Goal: Participate in discussion

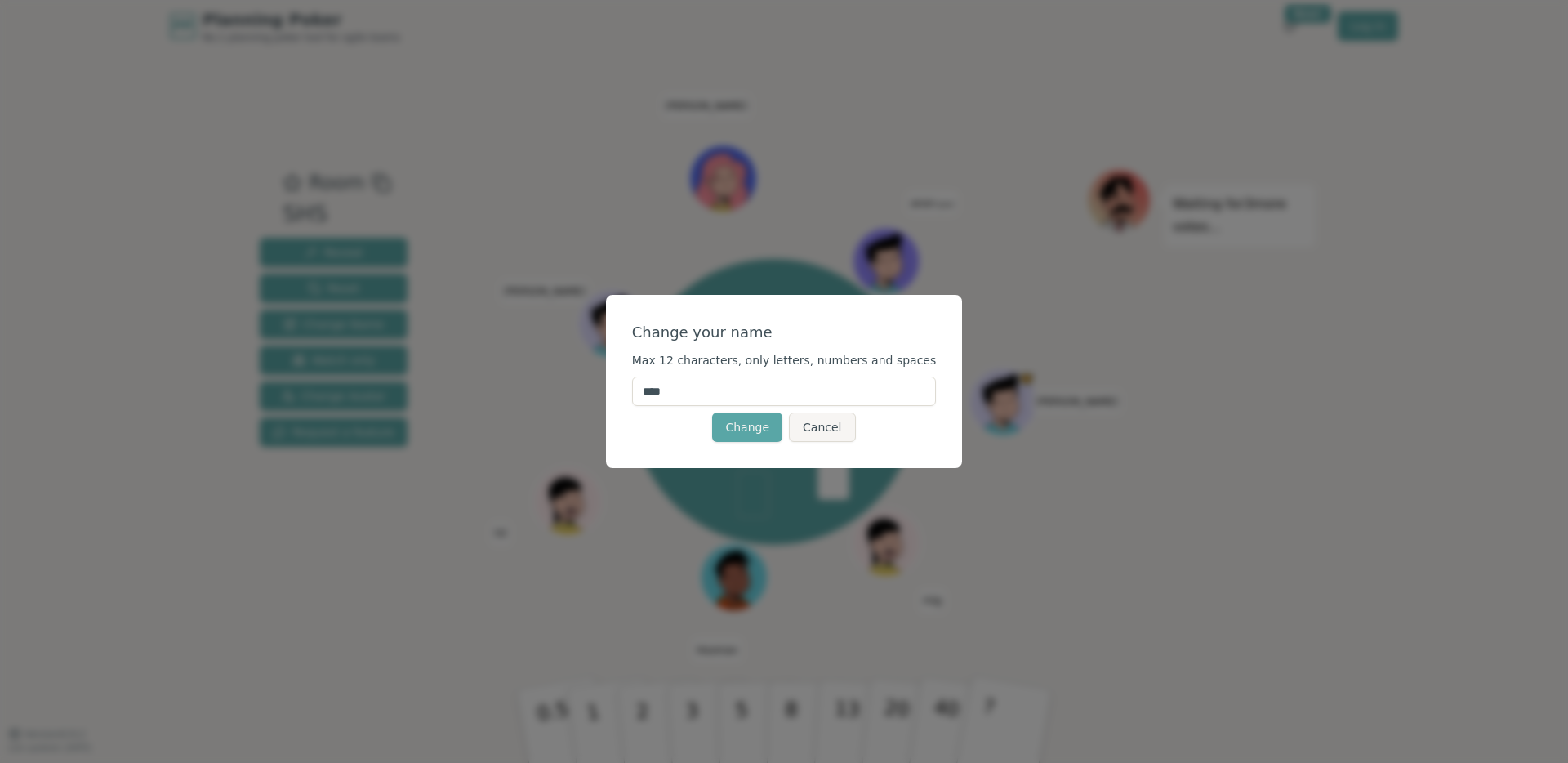
drag, startPoint x: 734, startPoint y: 392, endPoint x: 604, endPoint y: 390, distance: 130.0
click at [604, 390] on div "Change your name Max 12 characters, only letters, numbers and spaces **** Chang…" at bounding box center [784, 381] width 1568 height 763
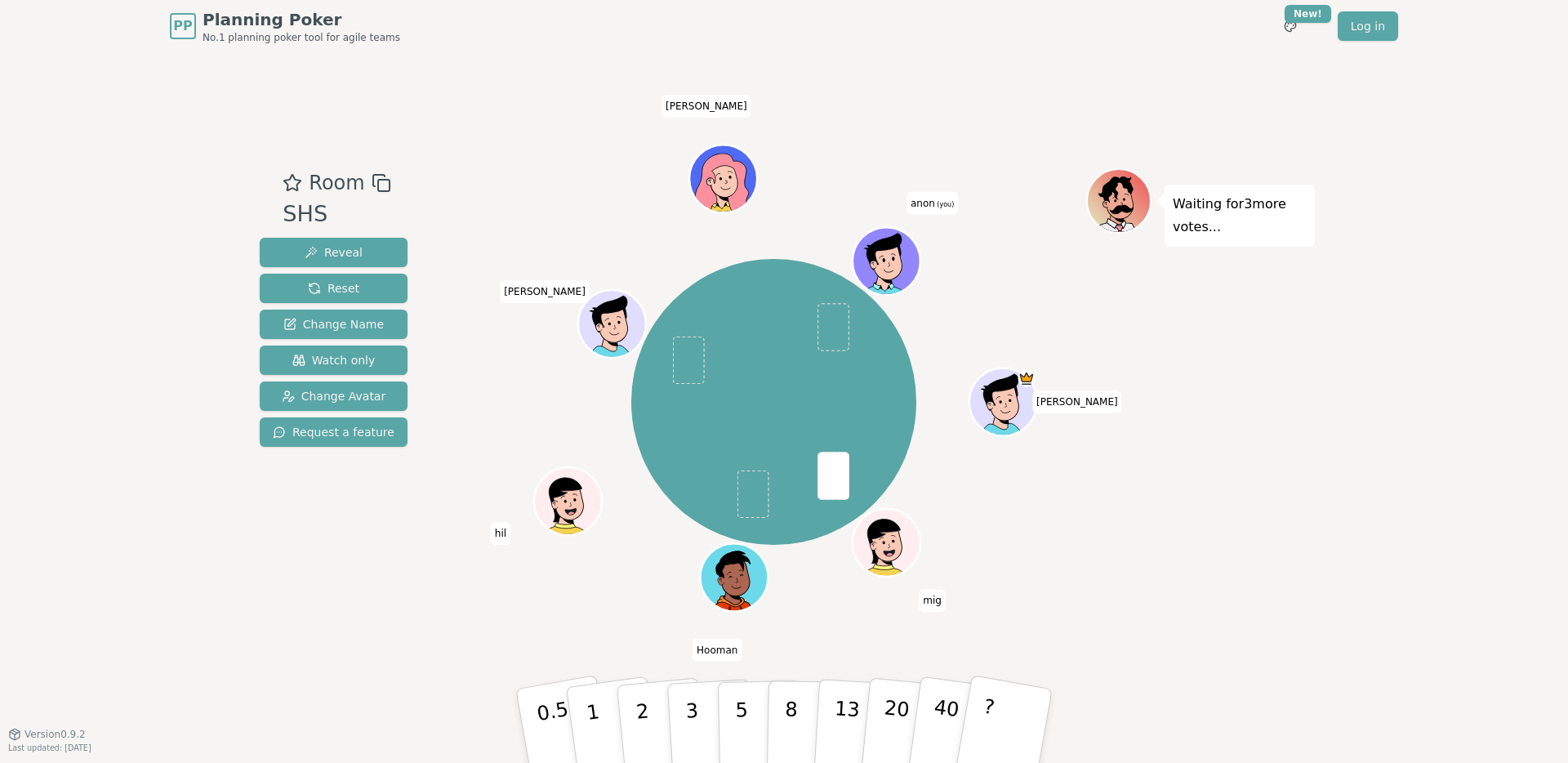
click at [928, 201] on span "anon (you)" at bounding box center [932, 203] width 52 height 23
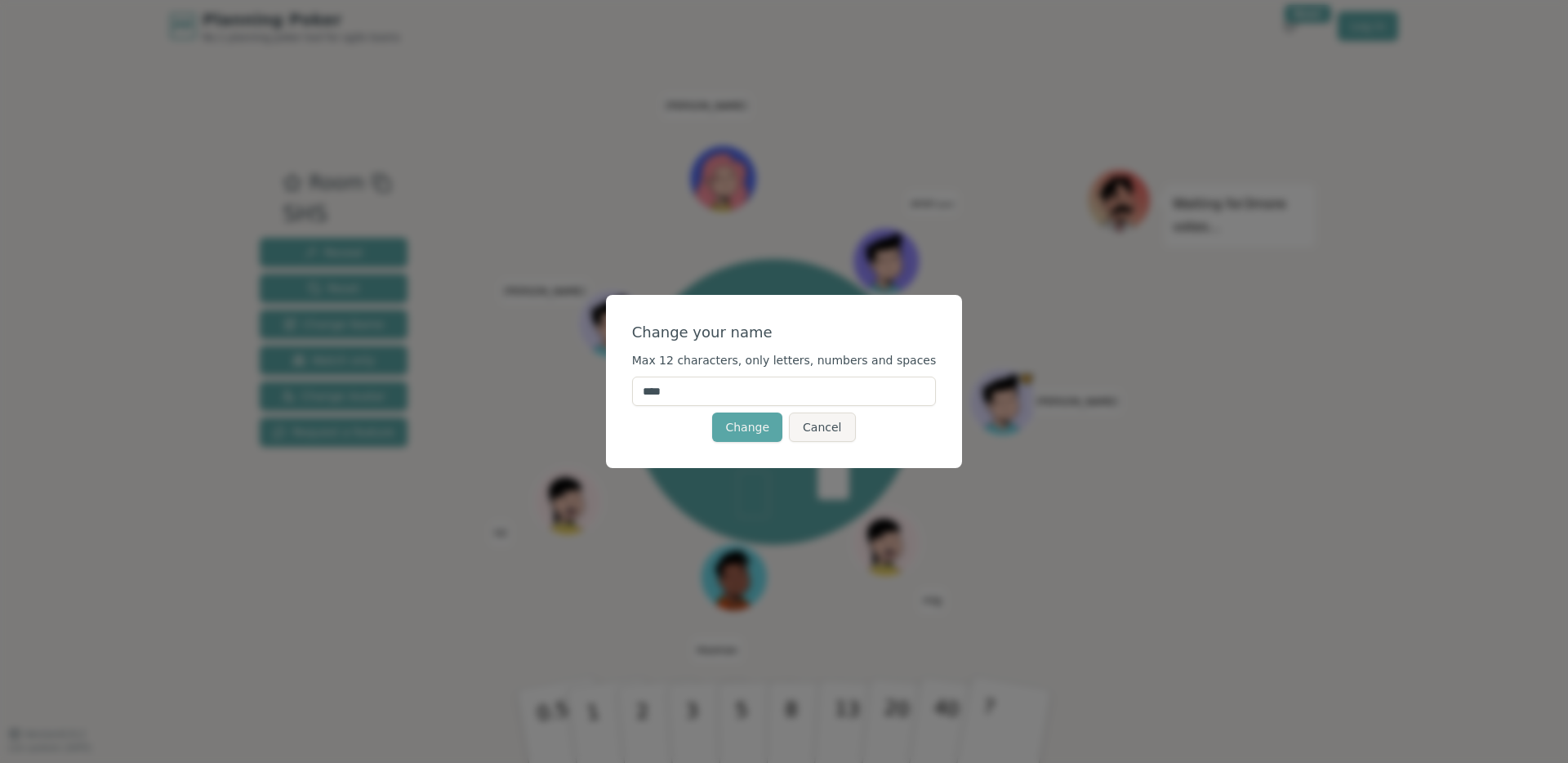
drag, startPoint x: 687, startPoint y: 392, endPoint x: 643, endPoint y: 392, distance: 44.0
click at [644, 392] on div "Change your name Max 12 characters, only letters, numbers and spaces **** Chang…" at bounding box center [784, 381] width 357 height 173
type input "*****"
click button "Change" at bounding box center [747, 427] width 70 height 29
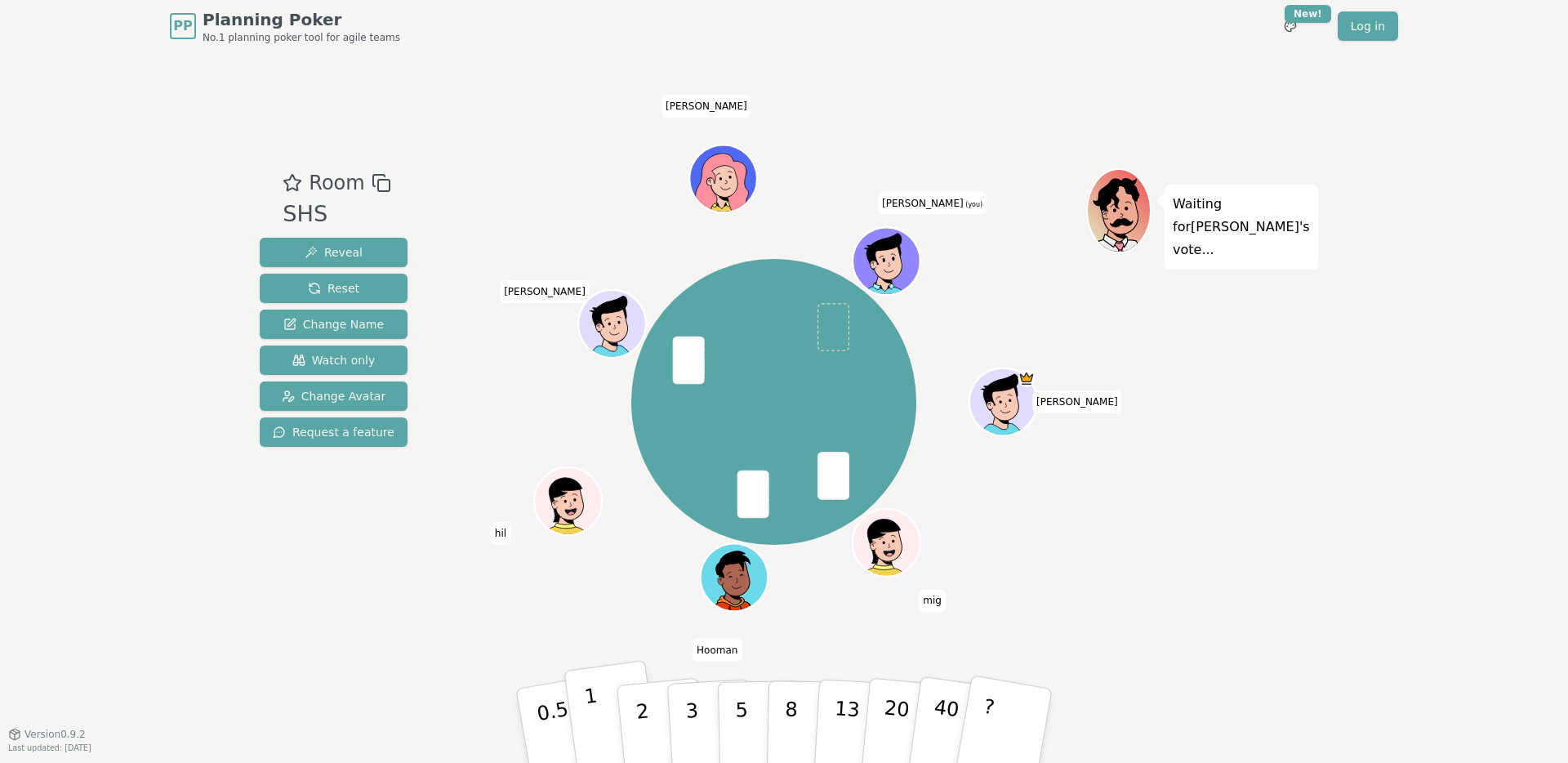
click at [607, 726] on button "1" at bounding box center [612, 726] width 97 height 133
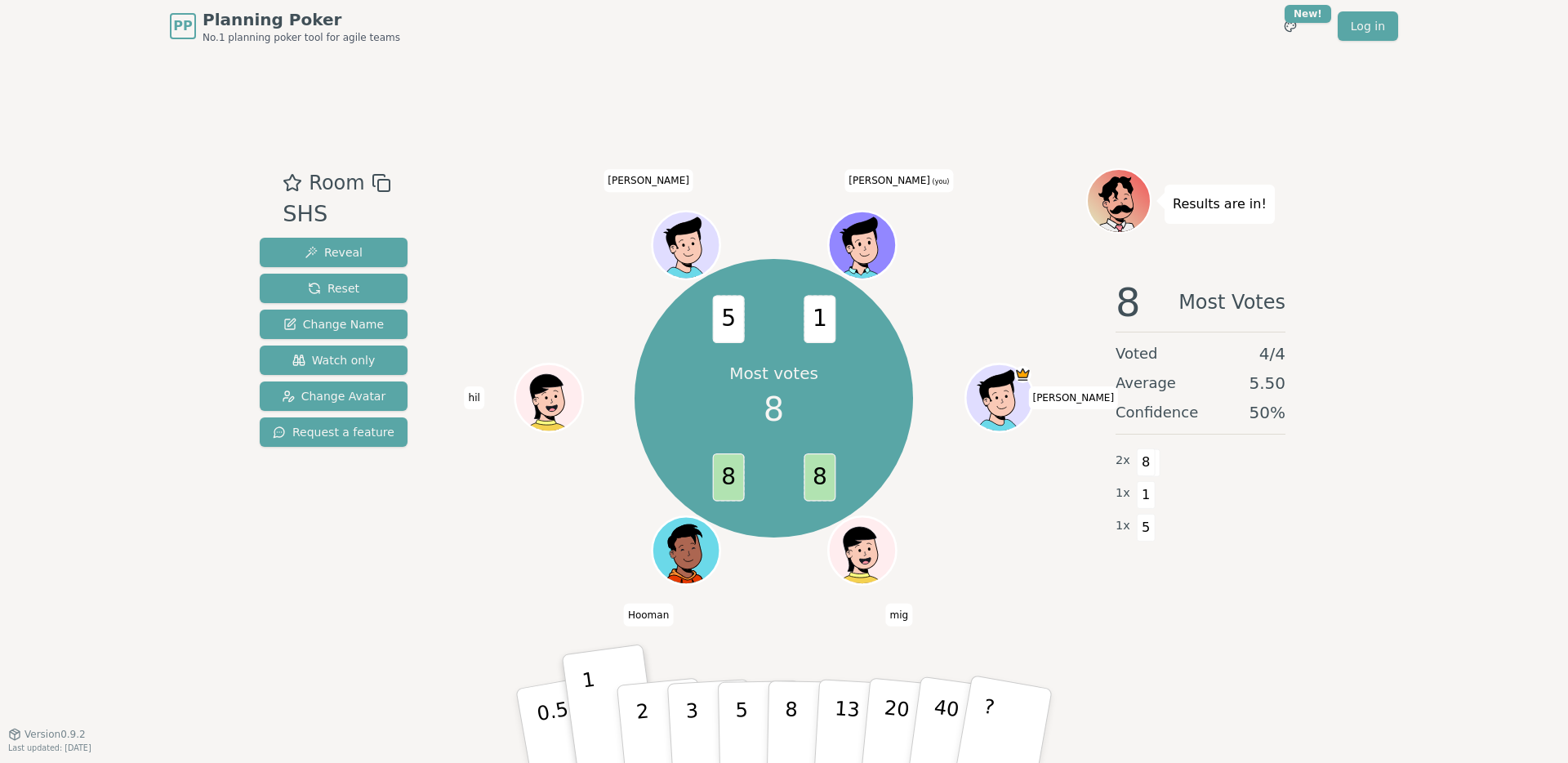
click at [885, 243] on icon at bounding box center [864, 244] width 66 height 7
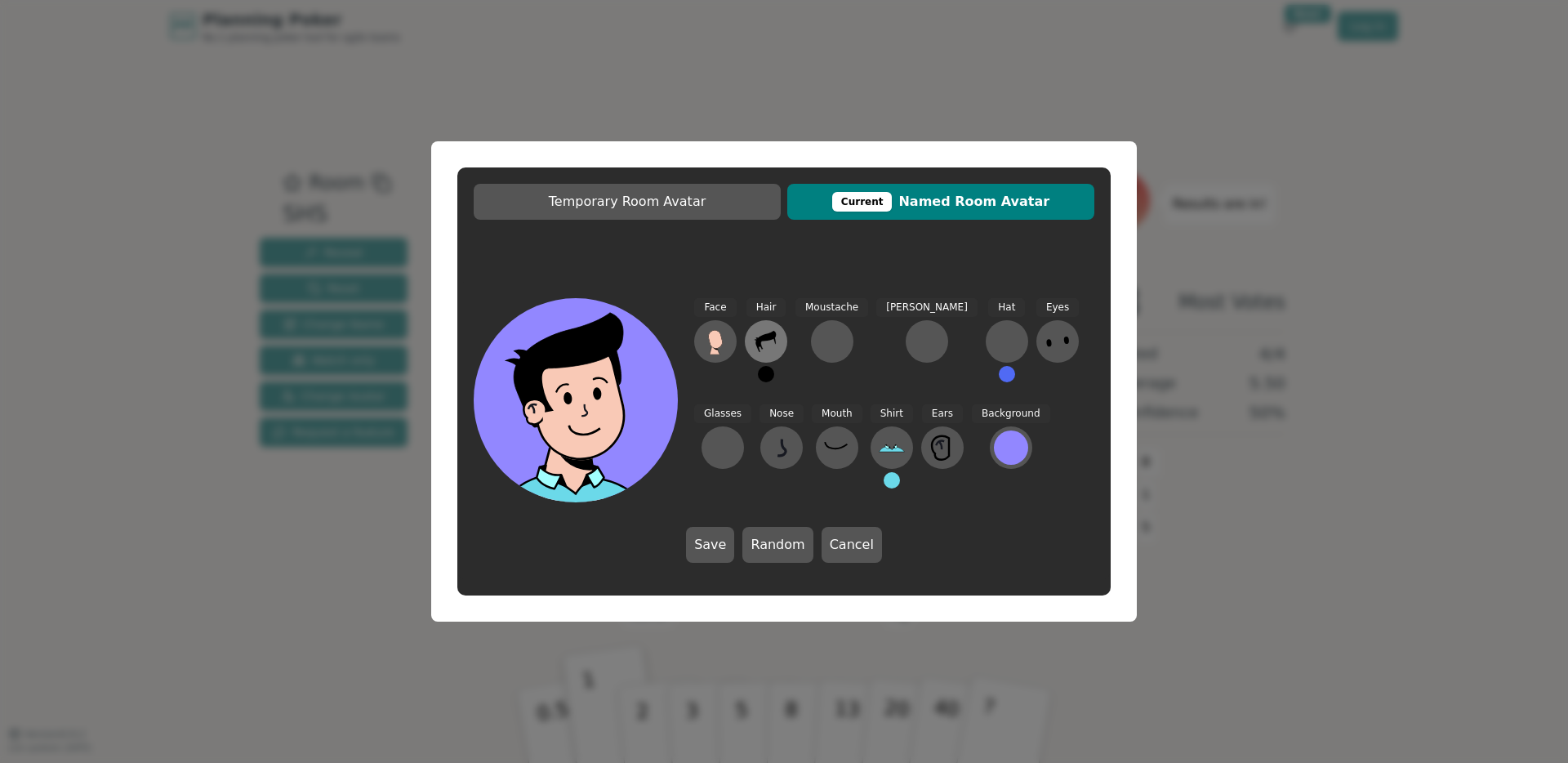
click at [774, 336] on icon at bounding box center [766, 342] width 20 height 21
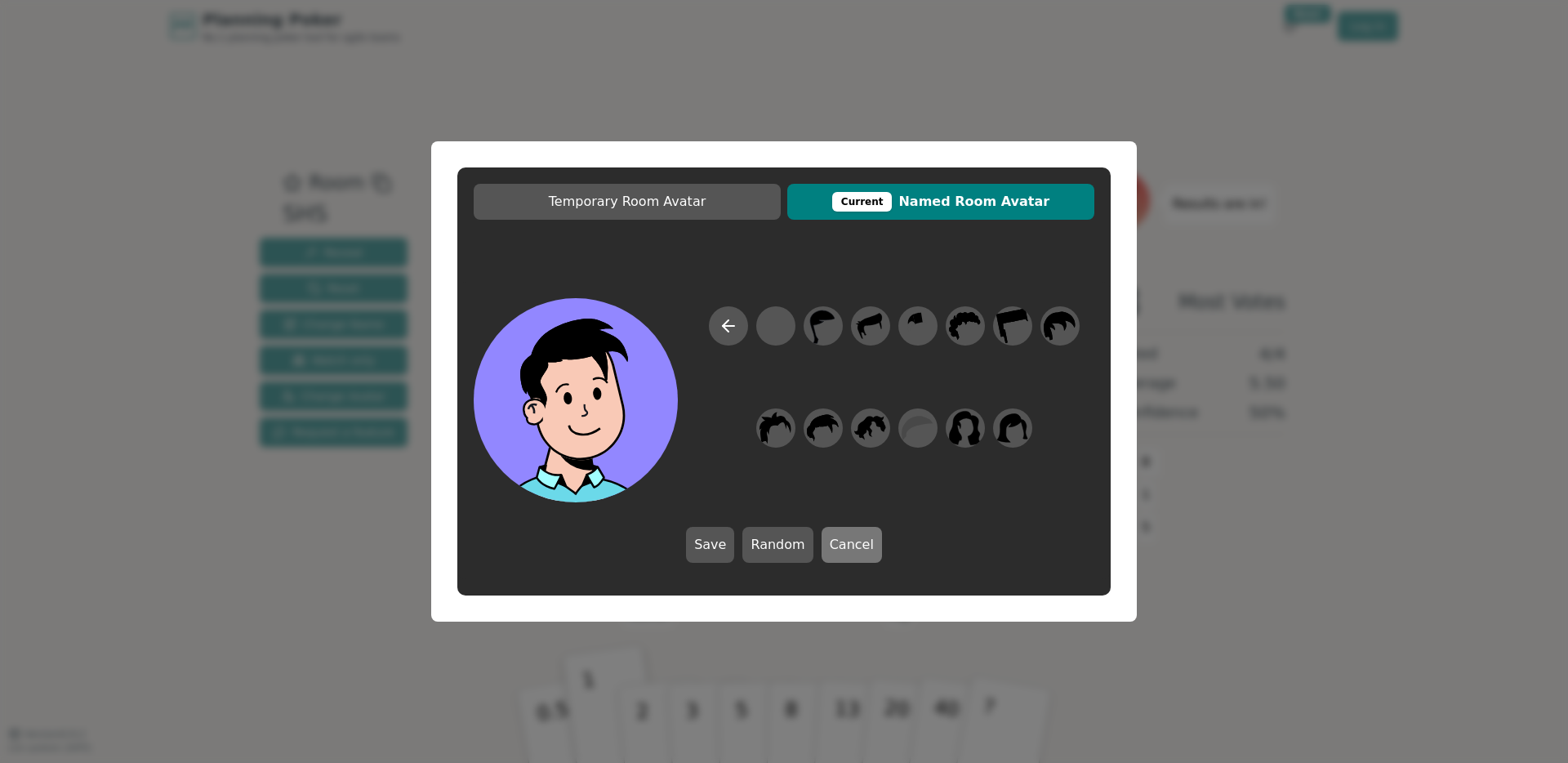
click at [860, 543] on button "Cancel" at bounding box center [852, 544] width 61 height 36
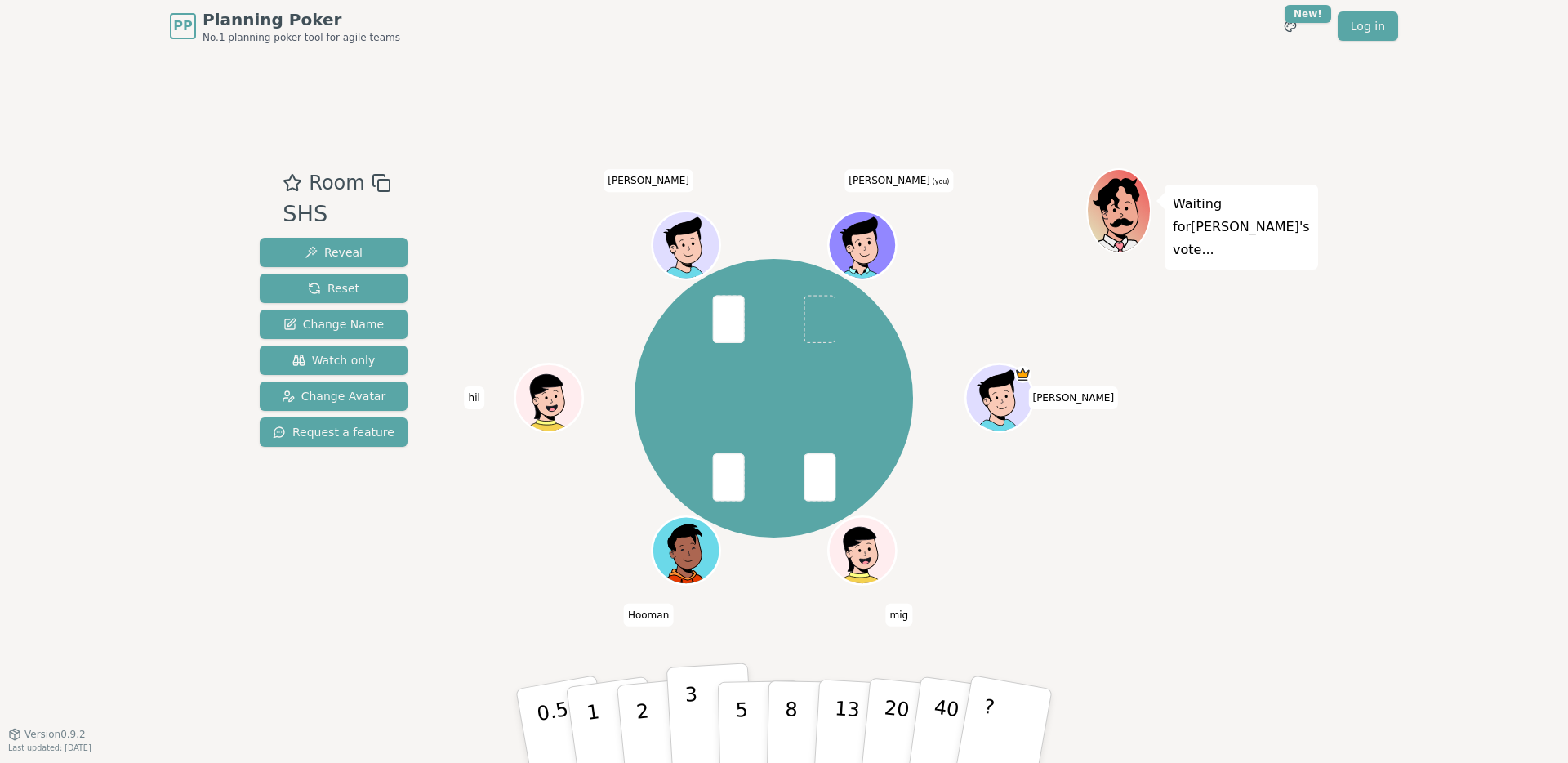
click at [687, 723] on p "3" at bounding box center [694, 727] width 18 height 89
click at [334, 359] on span "Watch only" at bounding box center [334, 360] width 83 height 17
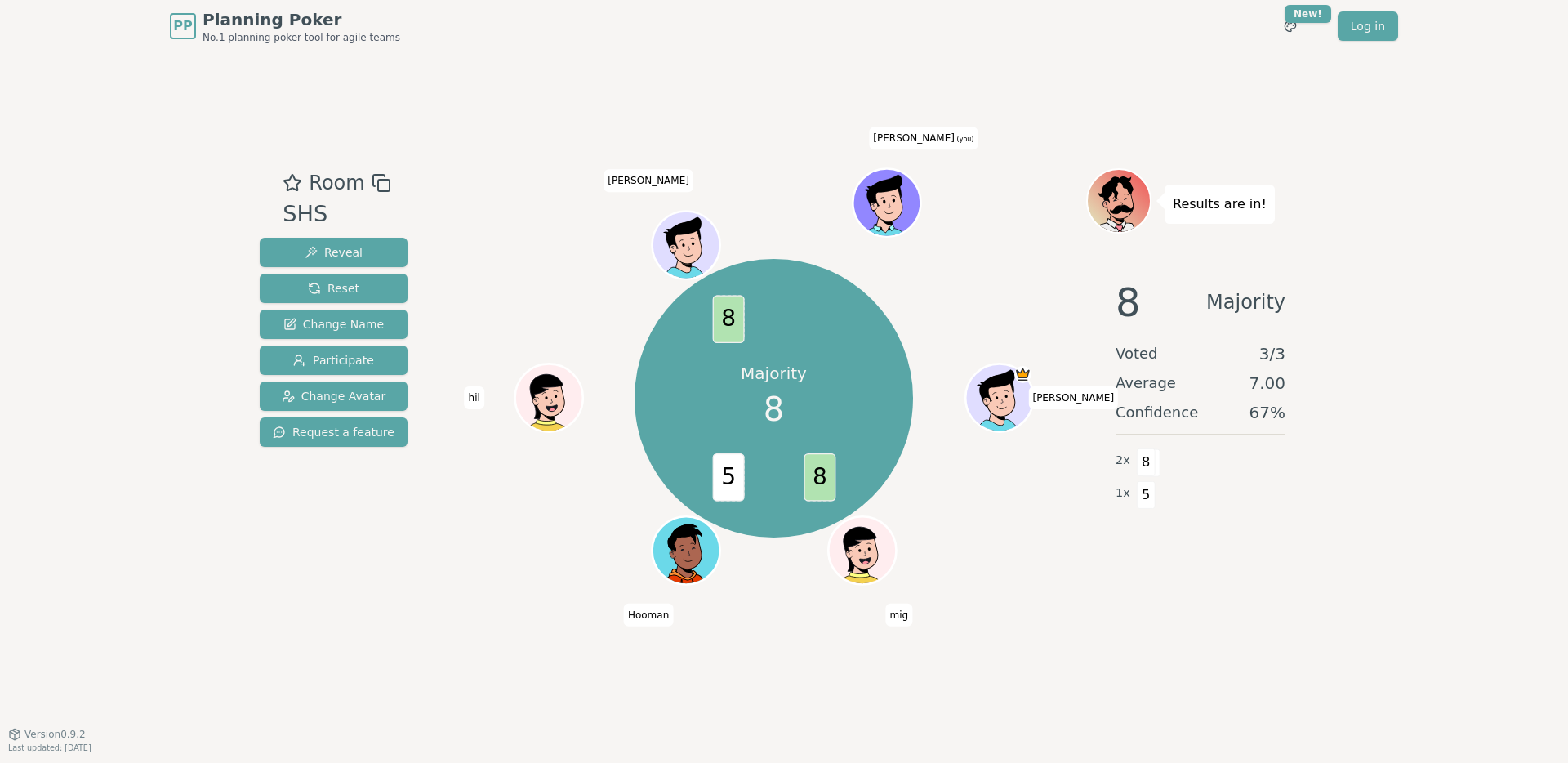
click at [890, 202] on icon at bounding box center [888, 201] width 66 height 7
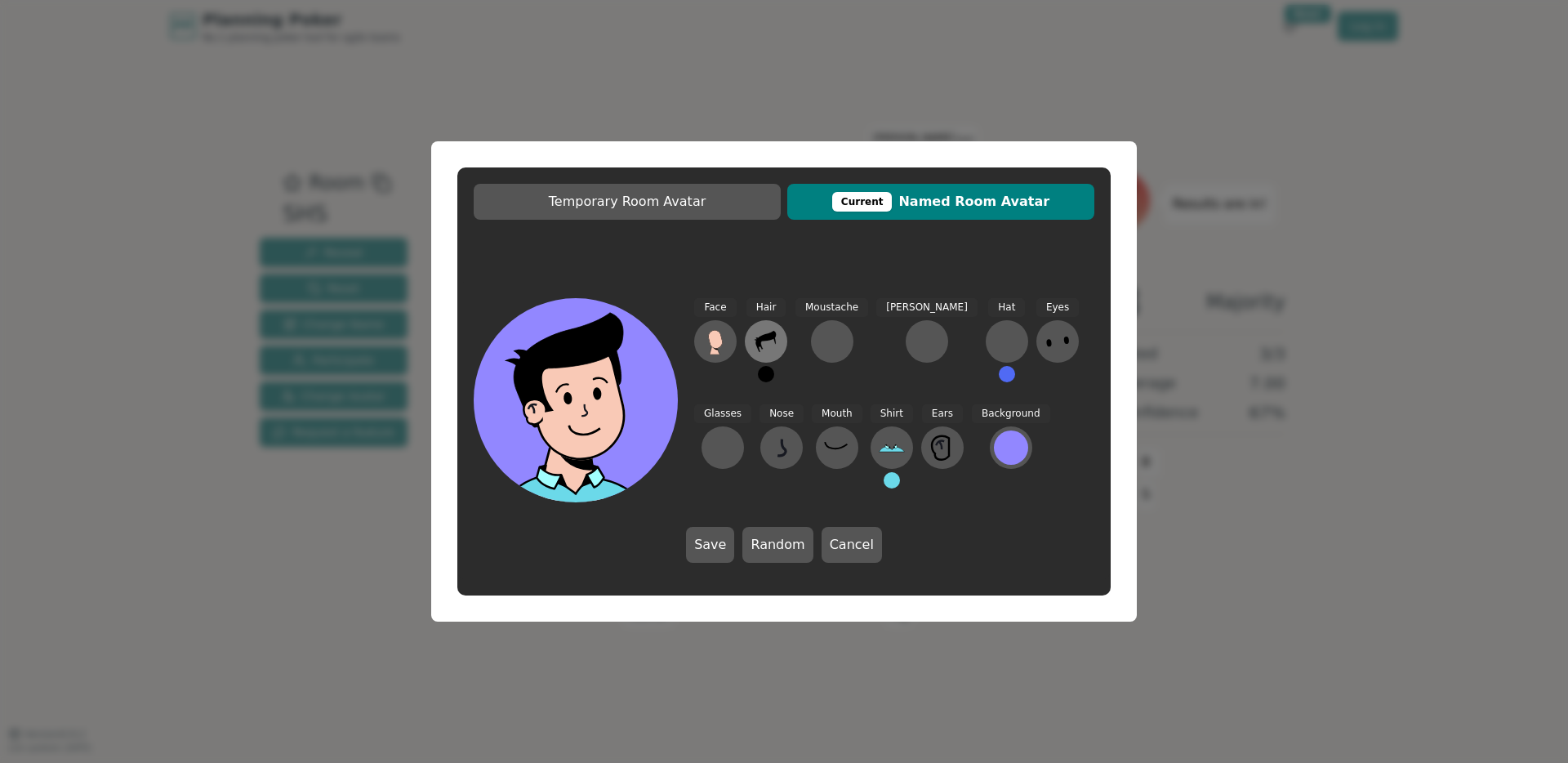
click at [772, 342] on icon at bounding box center [766, 342] width 26 height 26
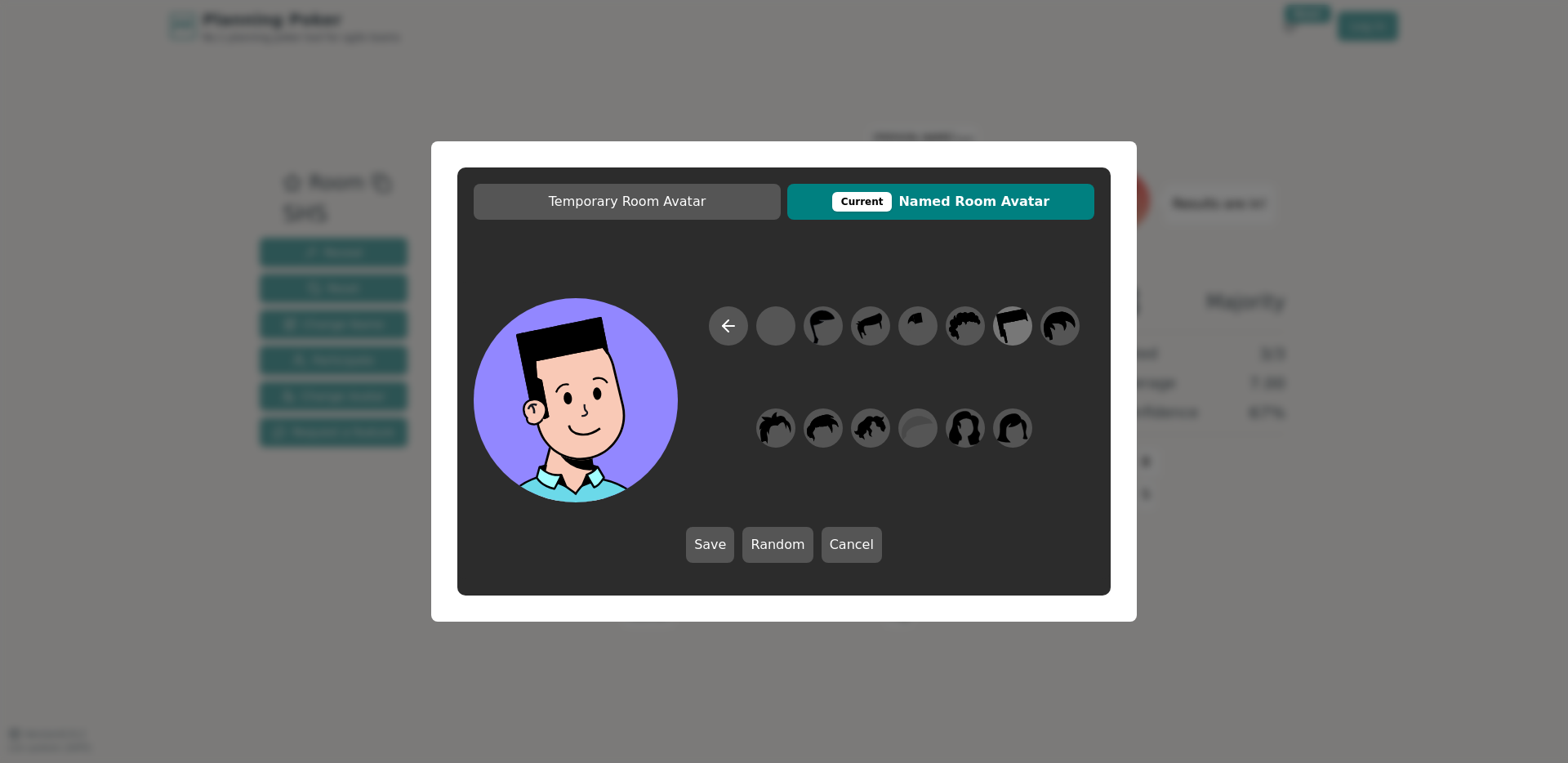
click at [1015, 326] on icon at bounding box center [1012, 327] width 32 height 37
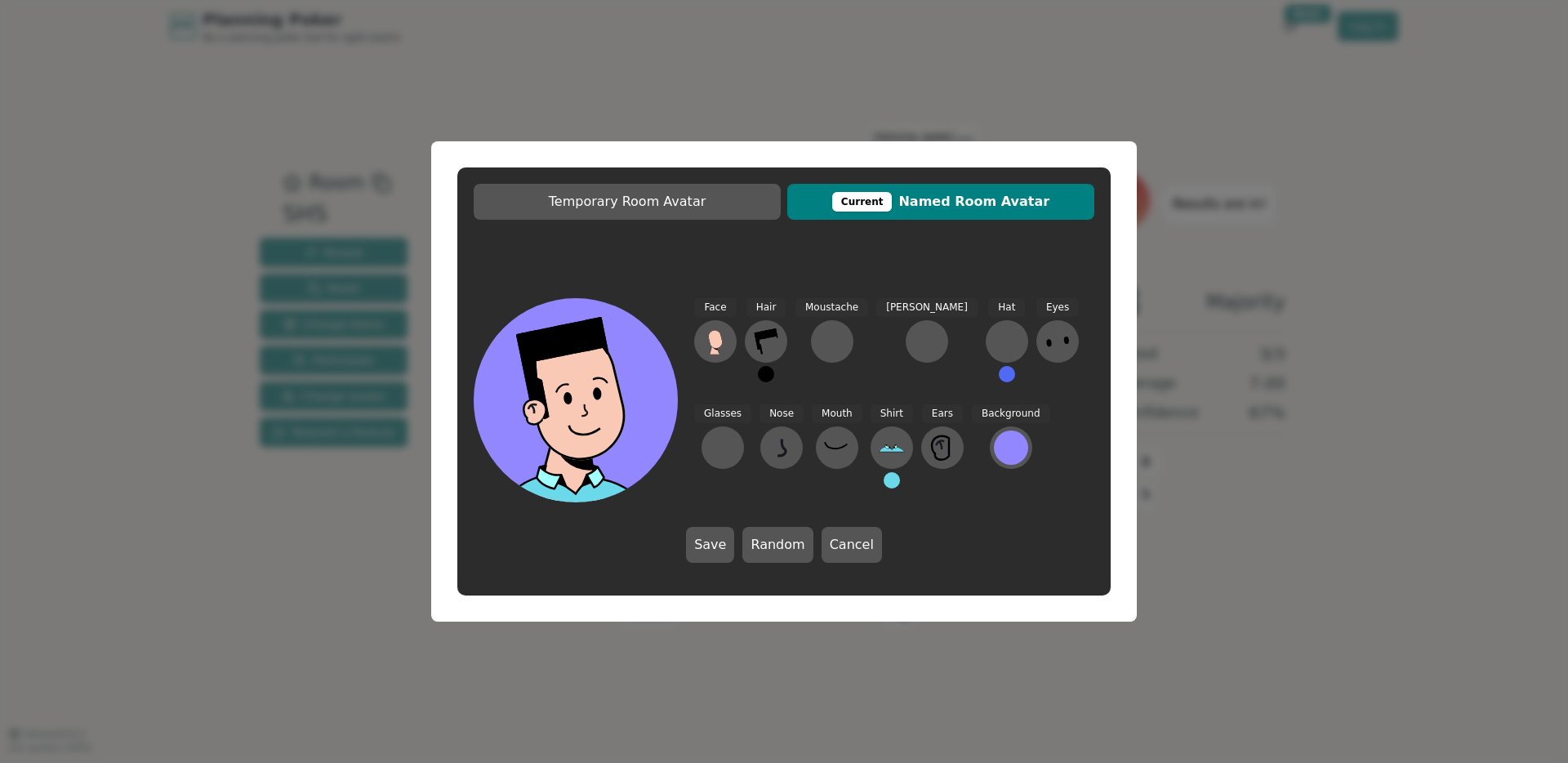
click at [766, 376] on button at bounding box center [766, 374] width 17 height 17
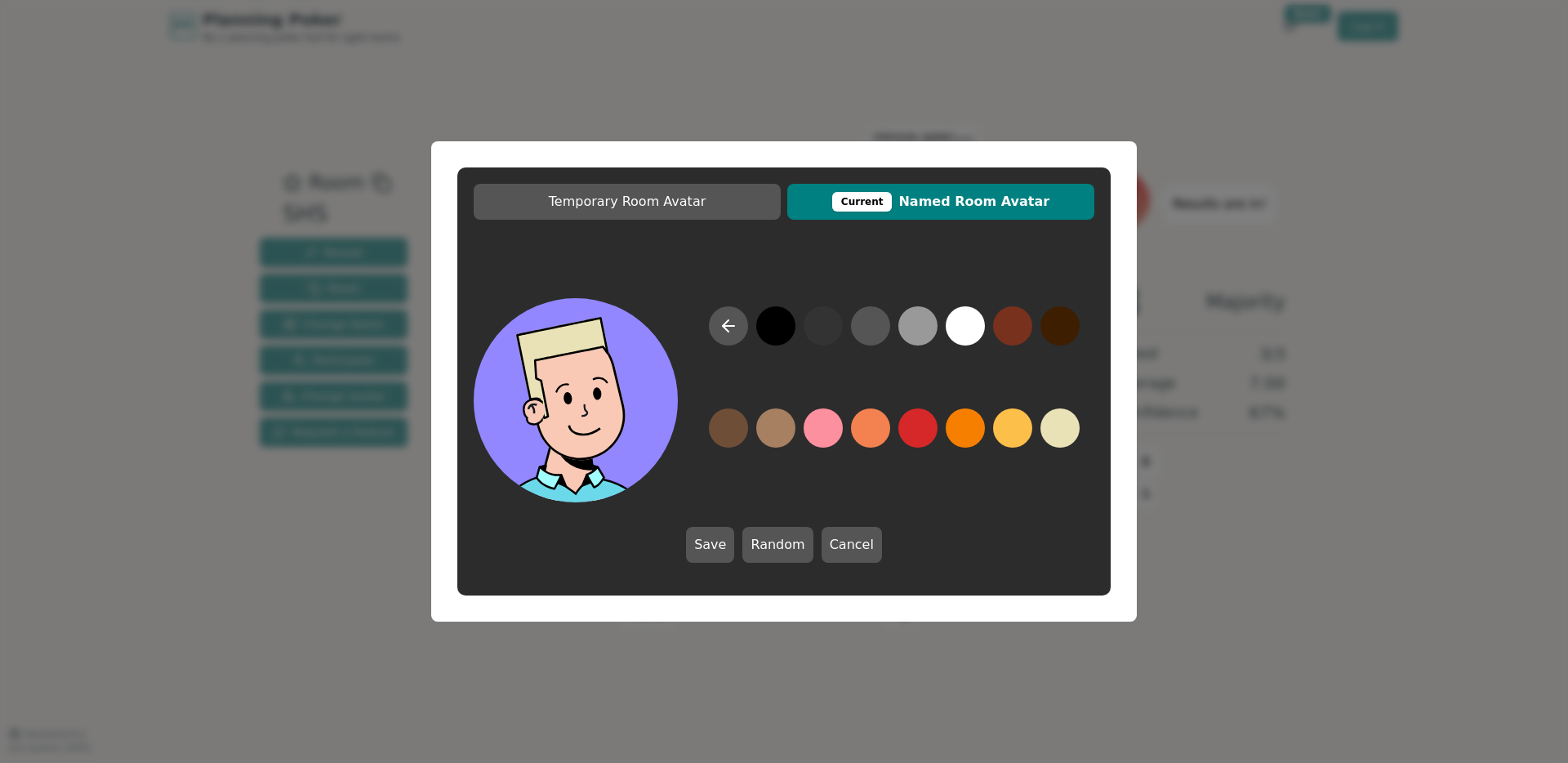
click at [1073, 428] on button at bounding box center [1060, 428] width 40 height 40
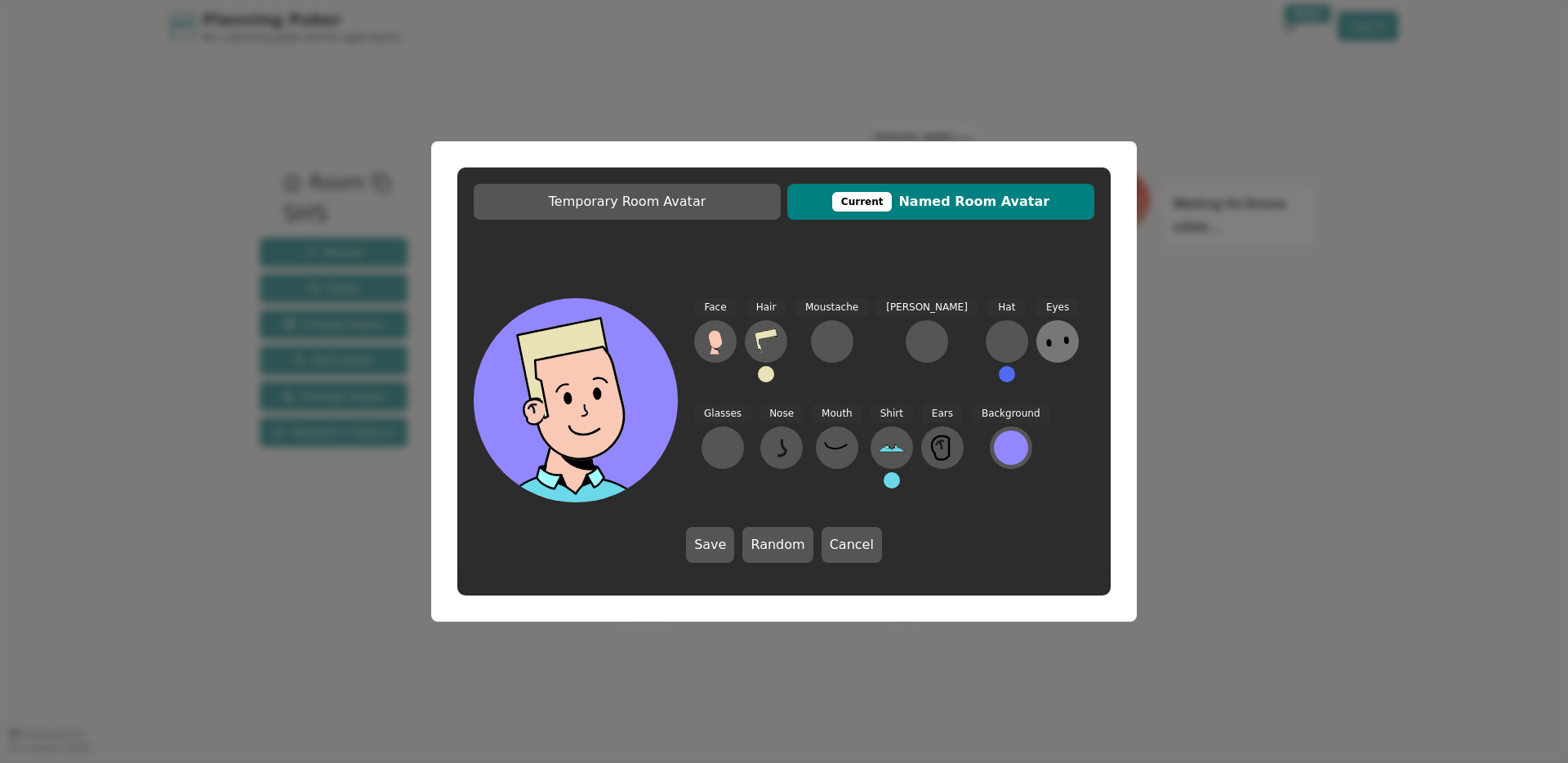
click at [1045, 348] on icon at bounding box center [1058, 342] width 26 height 26
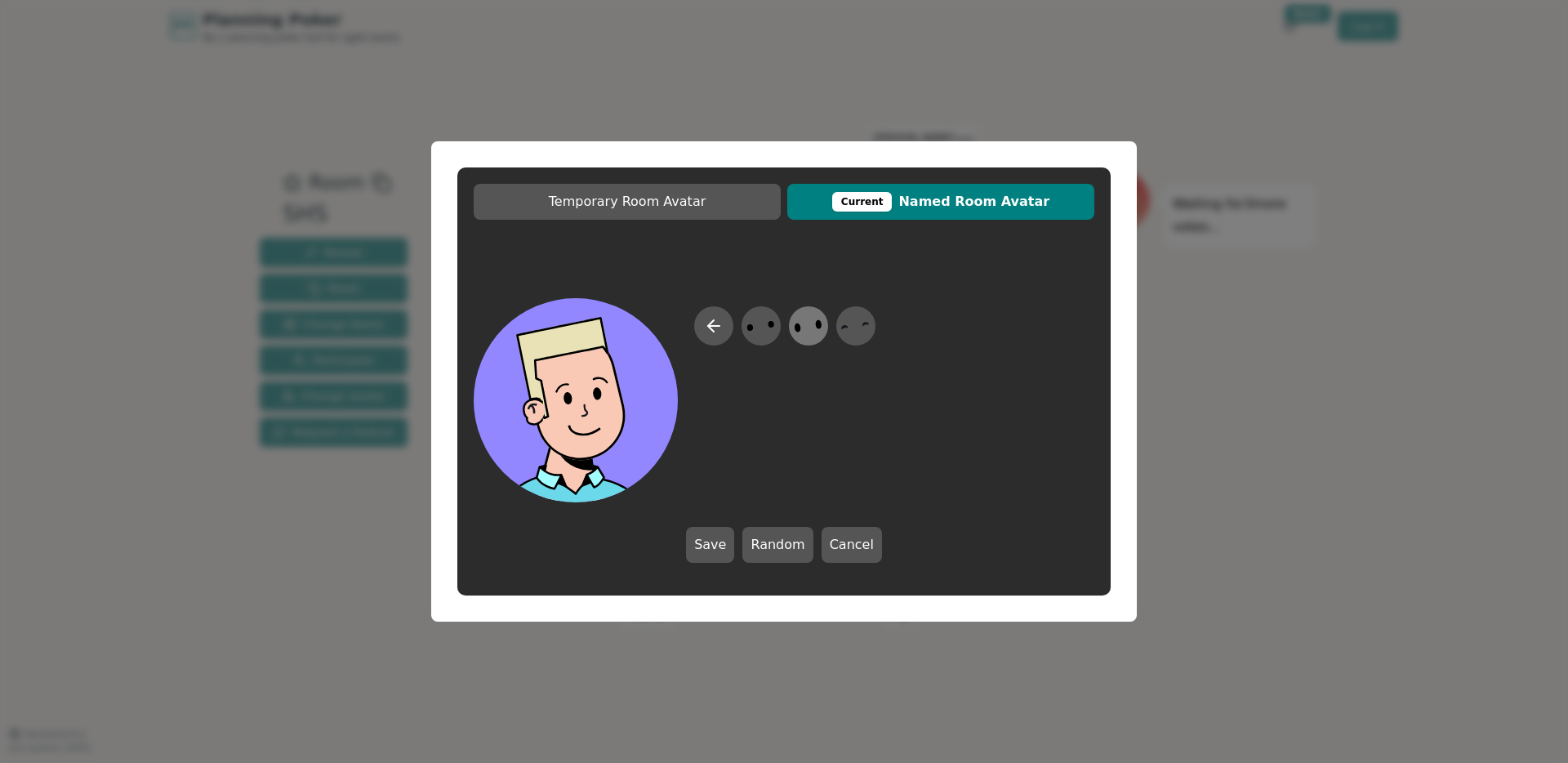
click at [817, 334] on icon at bounding box center [808, 327] width 32 height 37
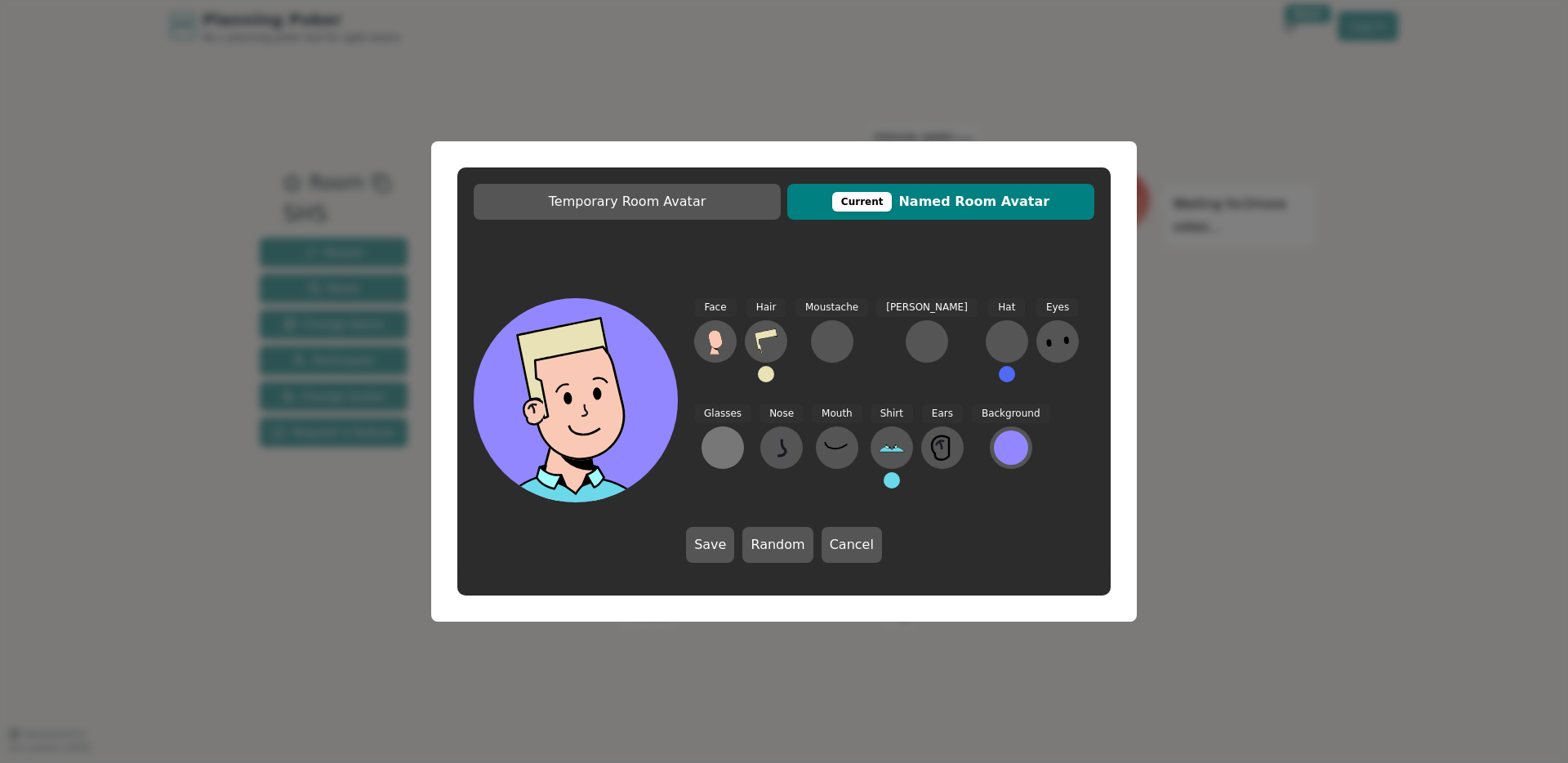
click at [744, 427] on button at bounding box center [723, 448] width 42 height 42
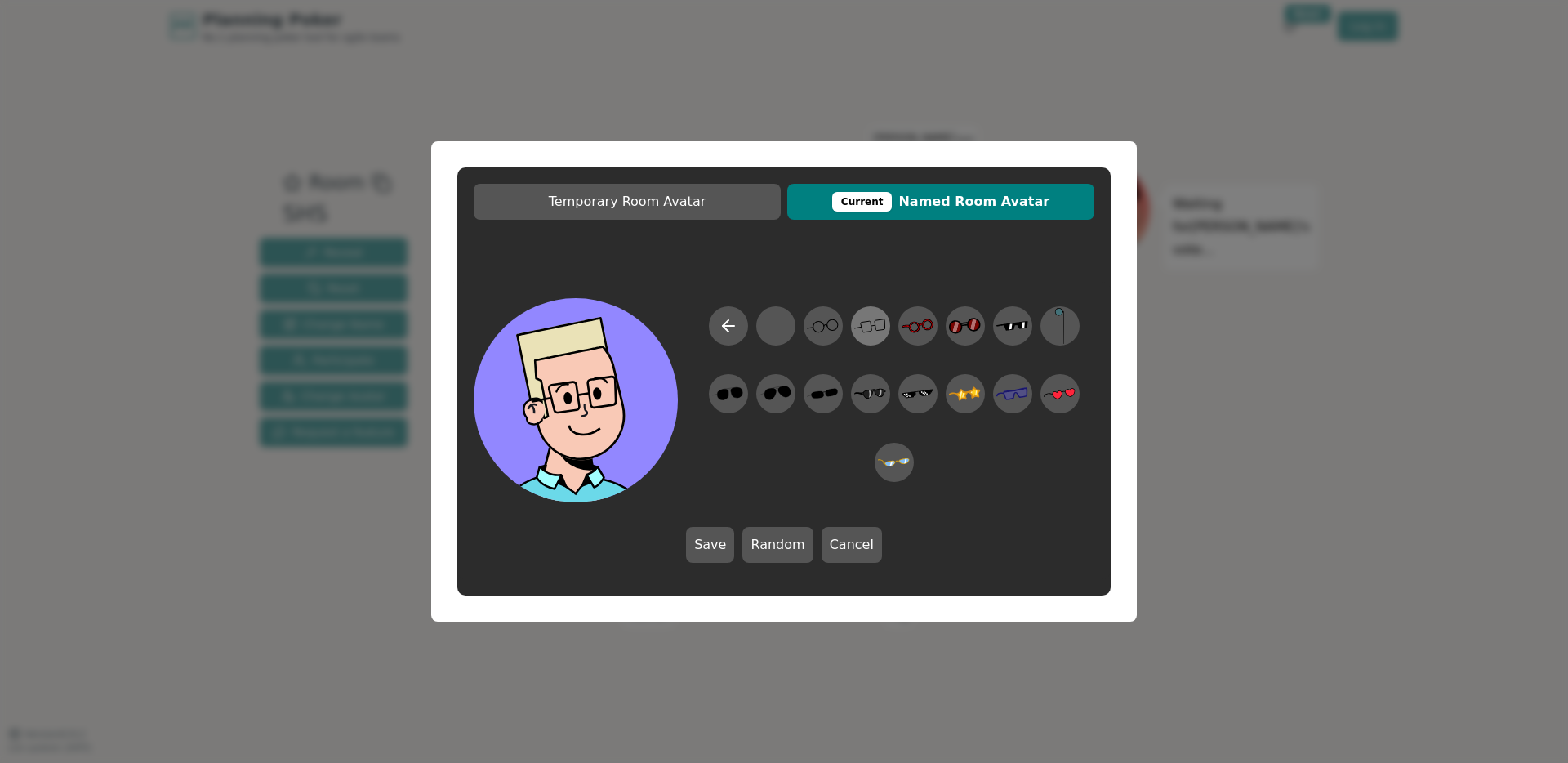
click at [872, 329] on icon at bounding box center [867, 327] width 11 height 11
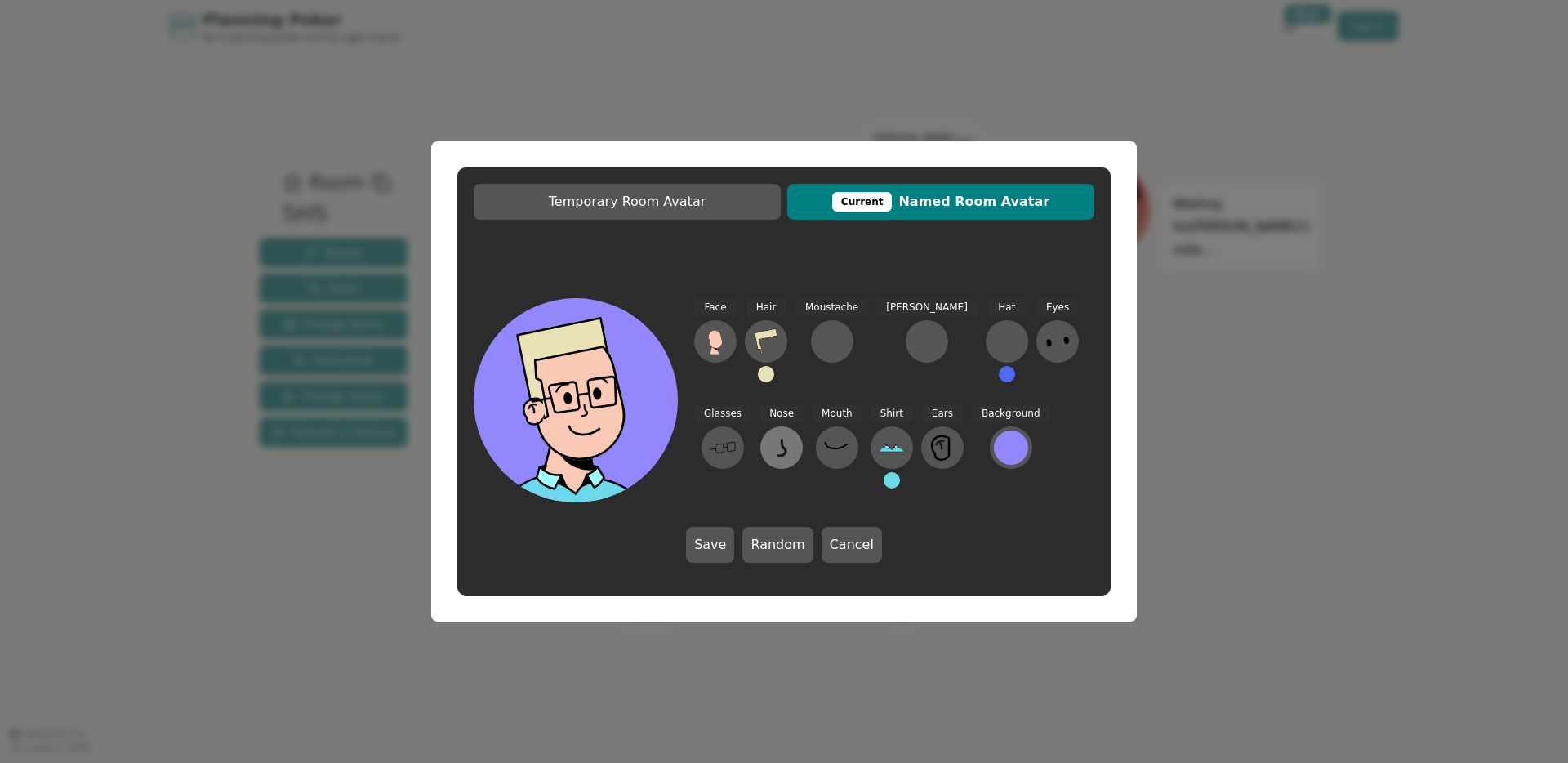
click at [768, 452] on icon at bounding box center [781, 448] width 26 height 26
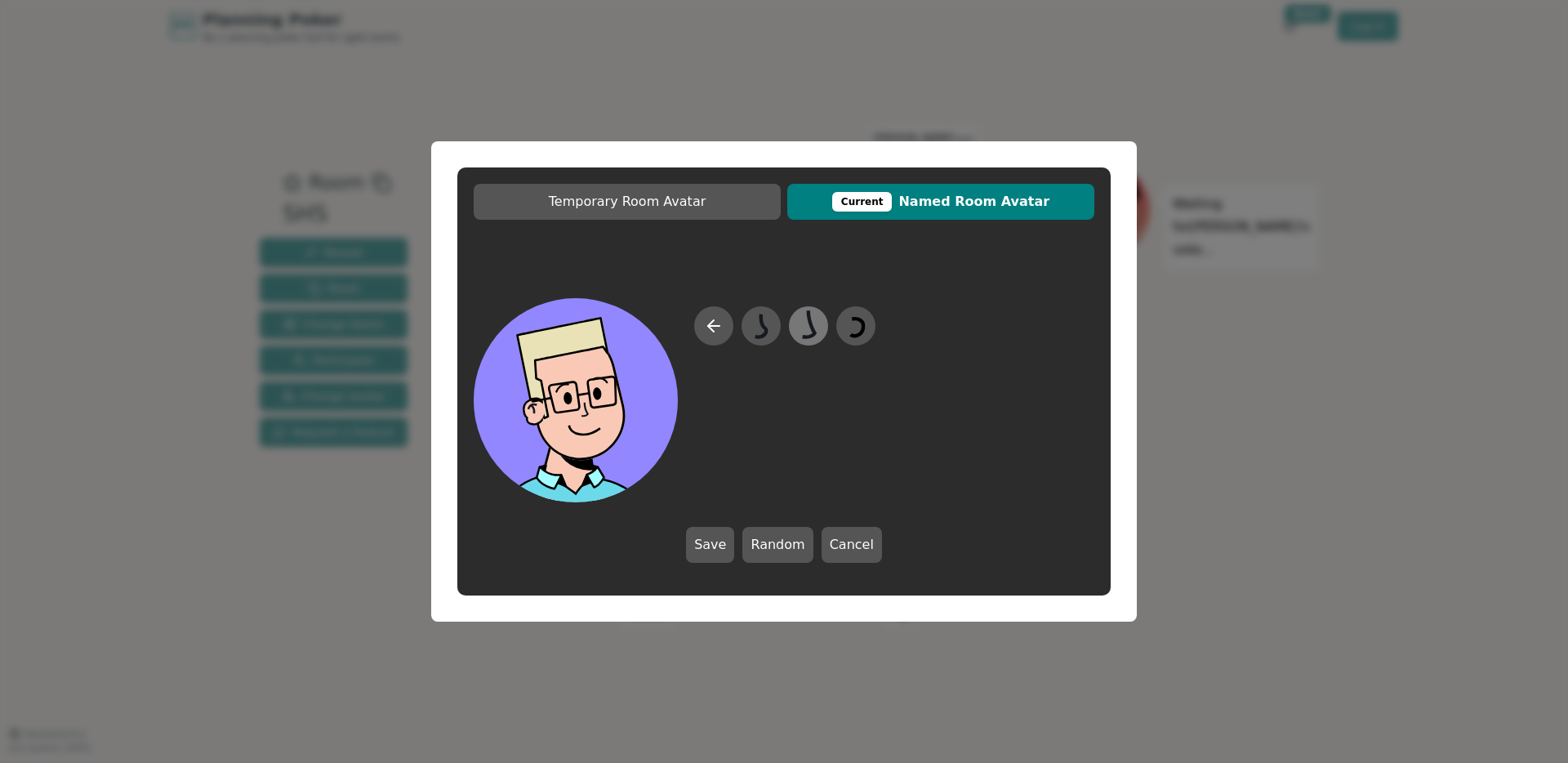
click at [817, 328] on icon at bounding box center [808, 327] width 32 height 37
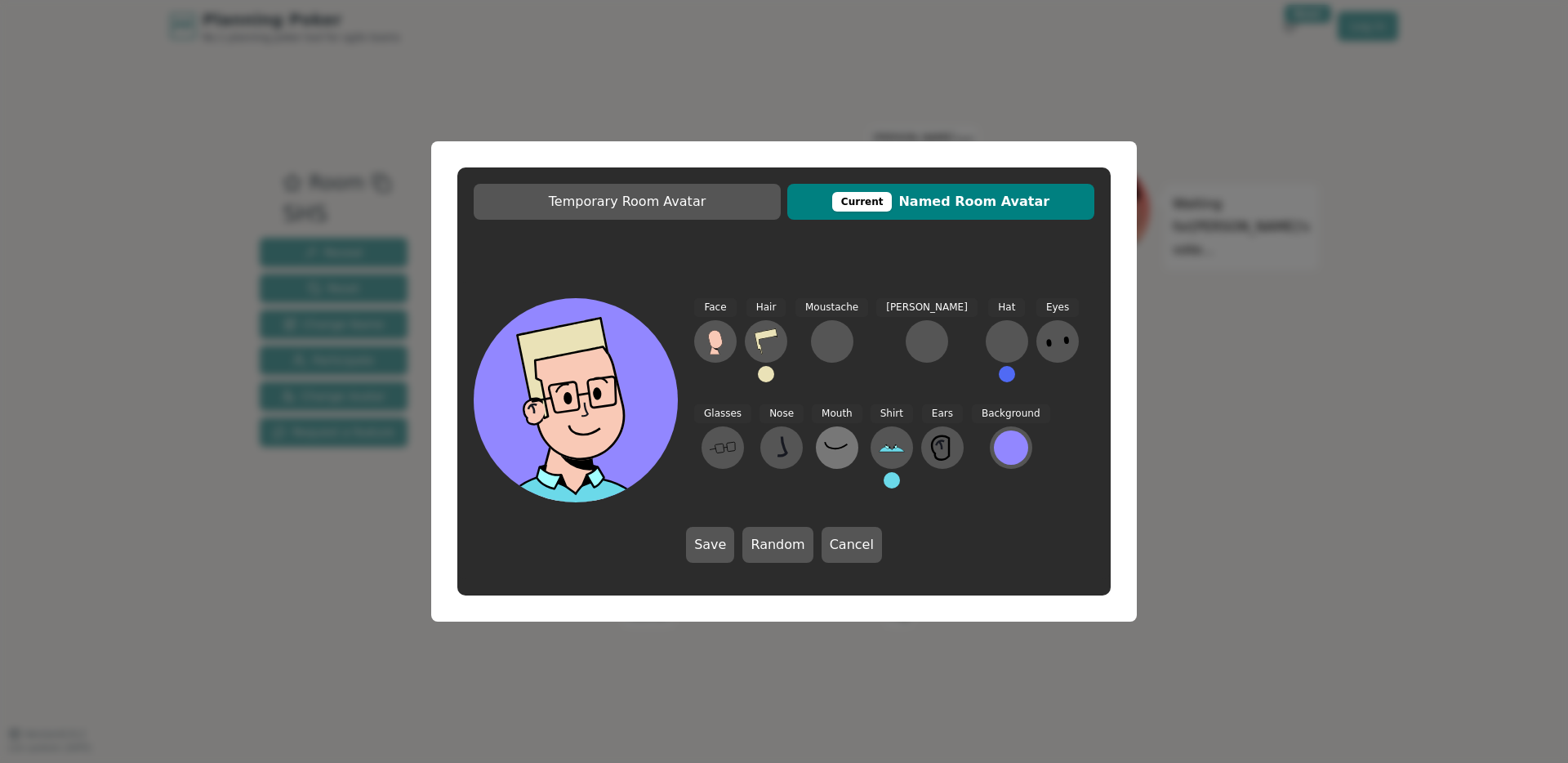
click at [824, 450] on icon at bounding box center [838, 448] width 26 height 26
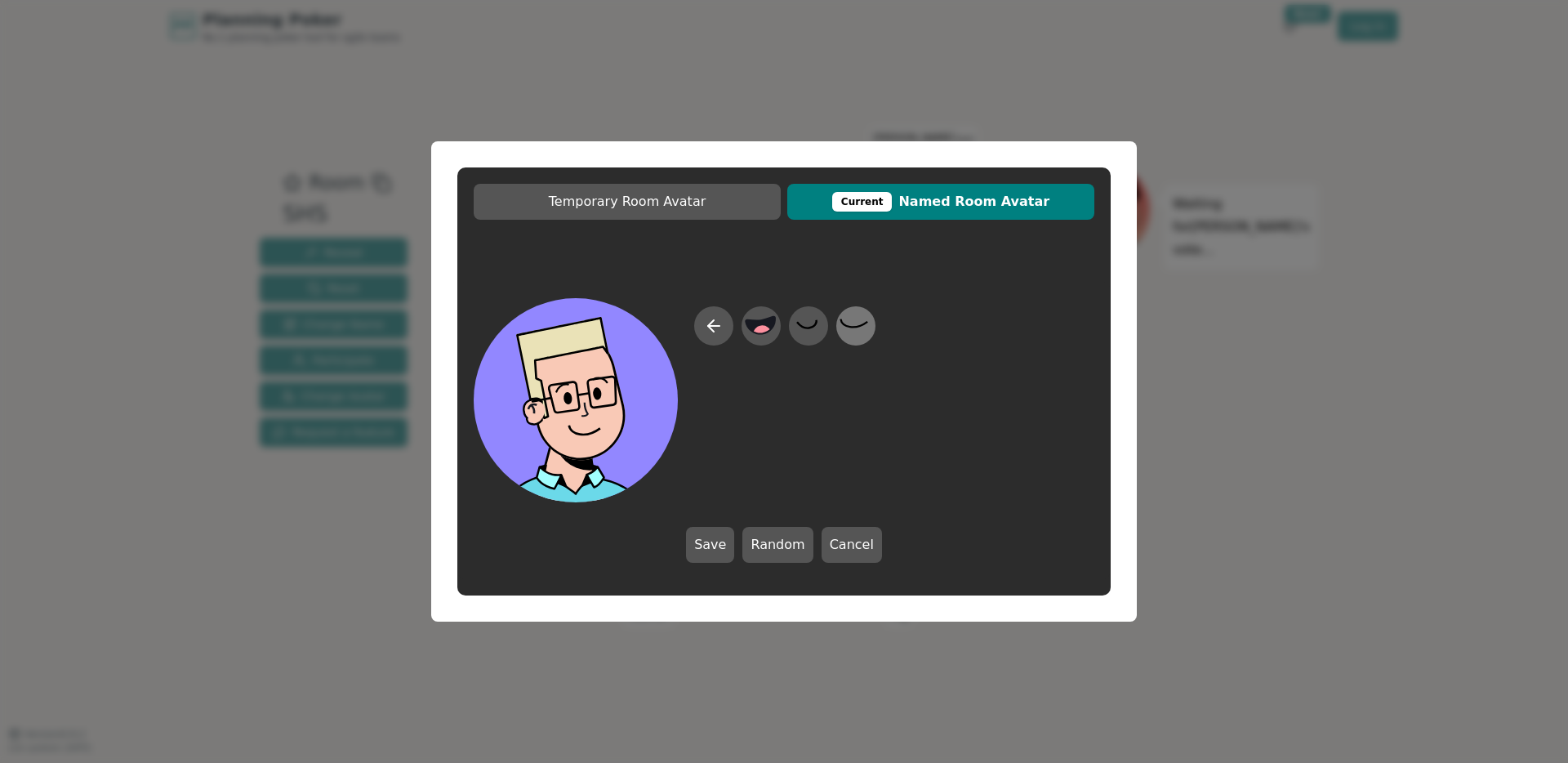
click at [864, 337] on icon at bounding box center [855, 327] width 32 height 37
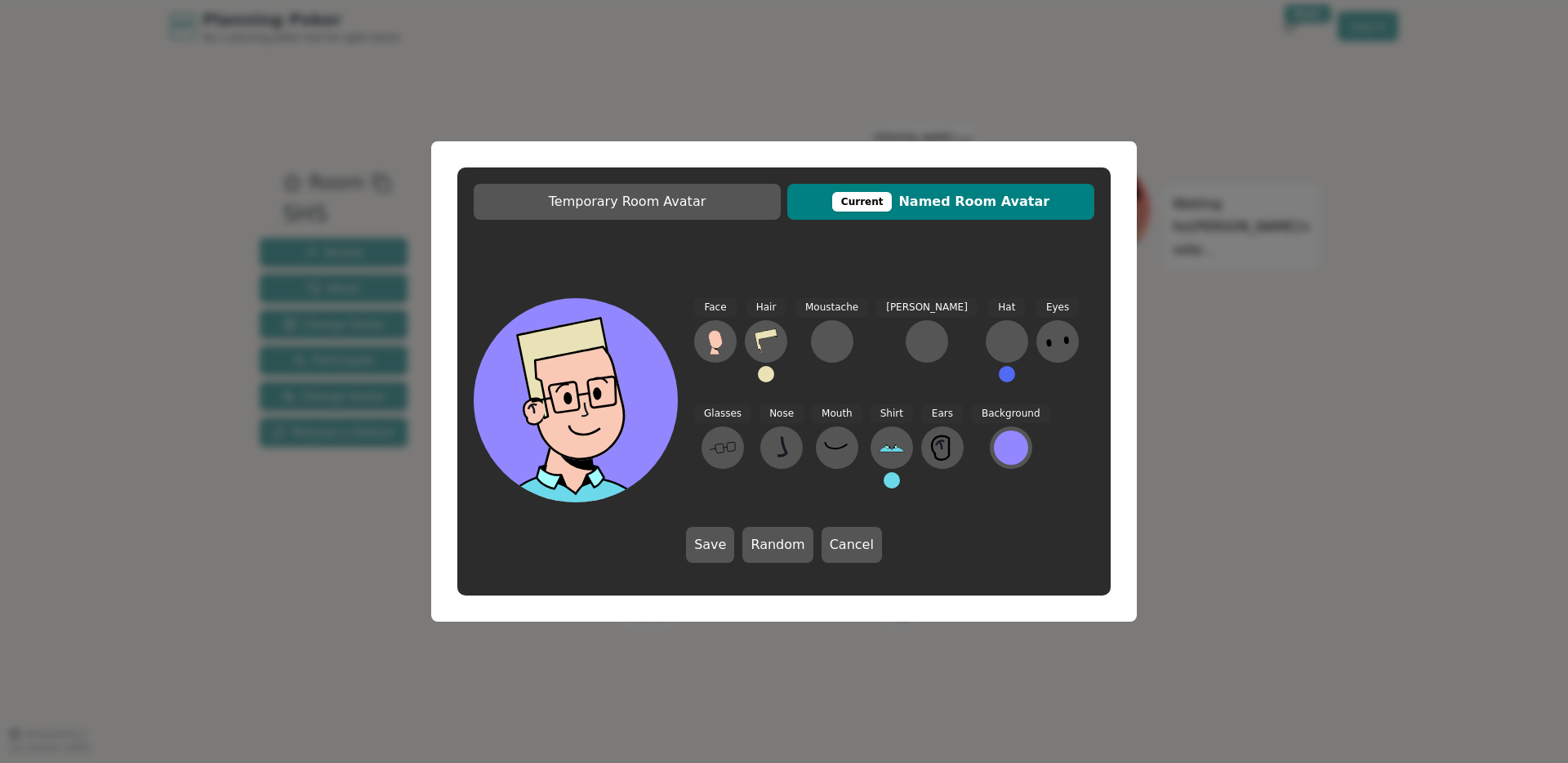
click at [884, 475] on button at bounding box center [892, 480] width 17 height 17
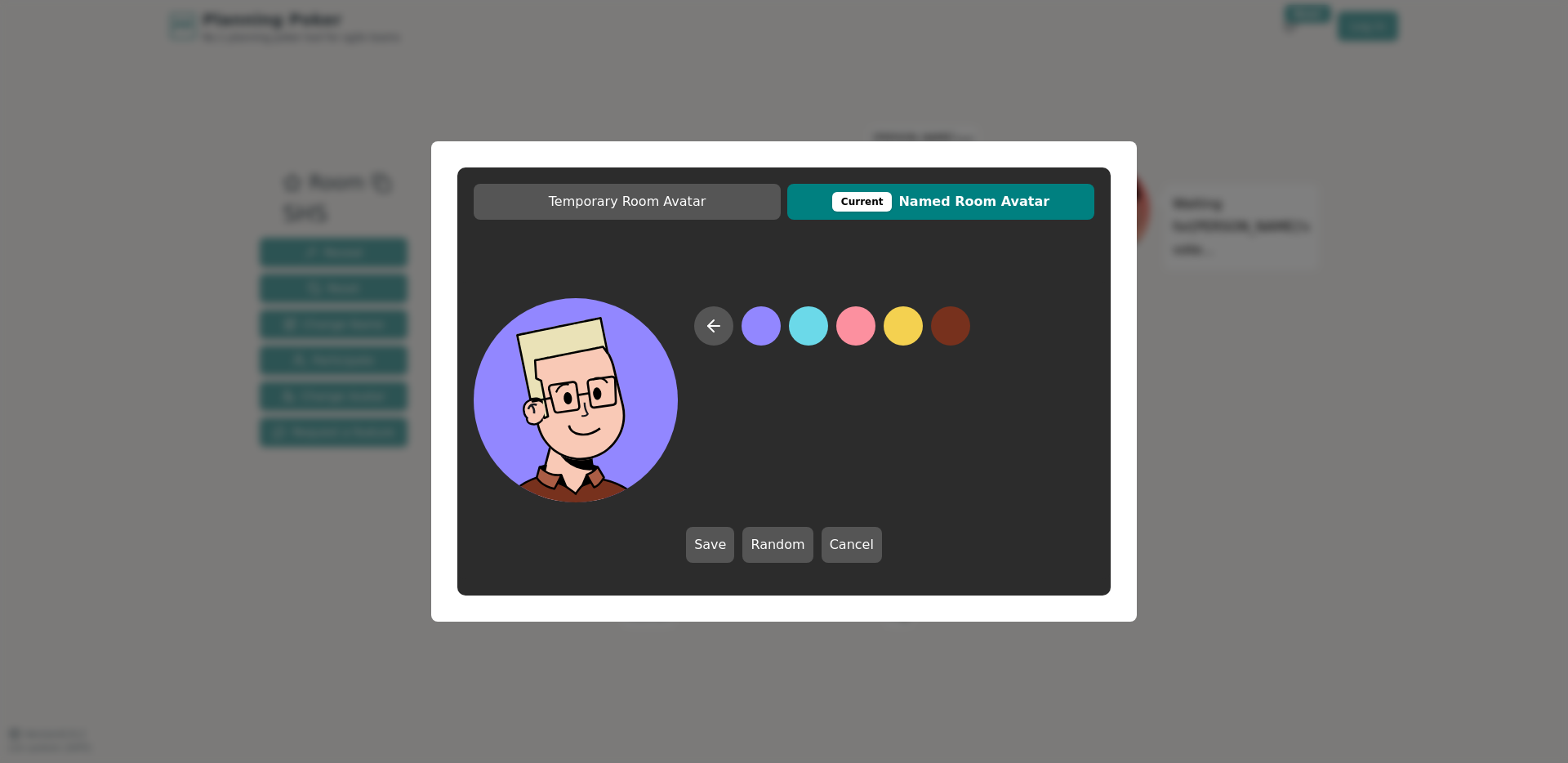
click at [954, 333] on button at bounding box center [951, 326] width 40 height 40
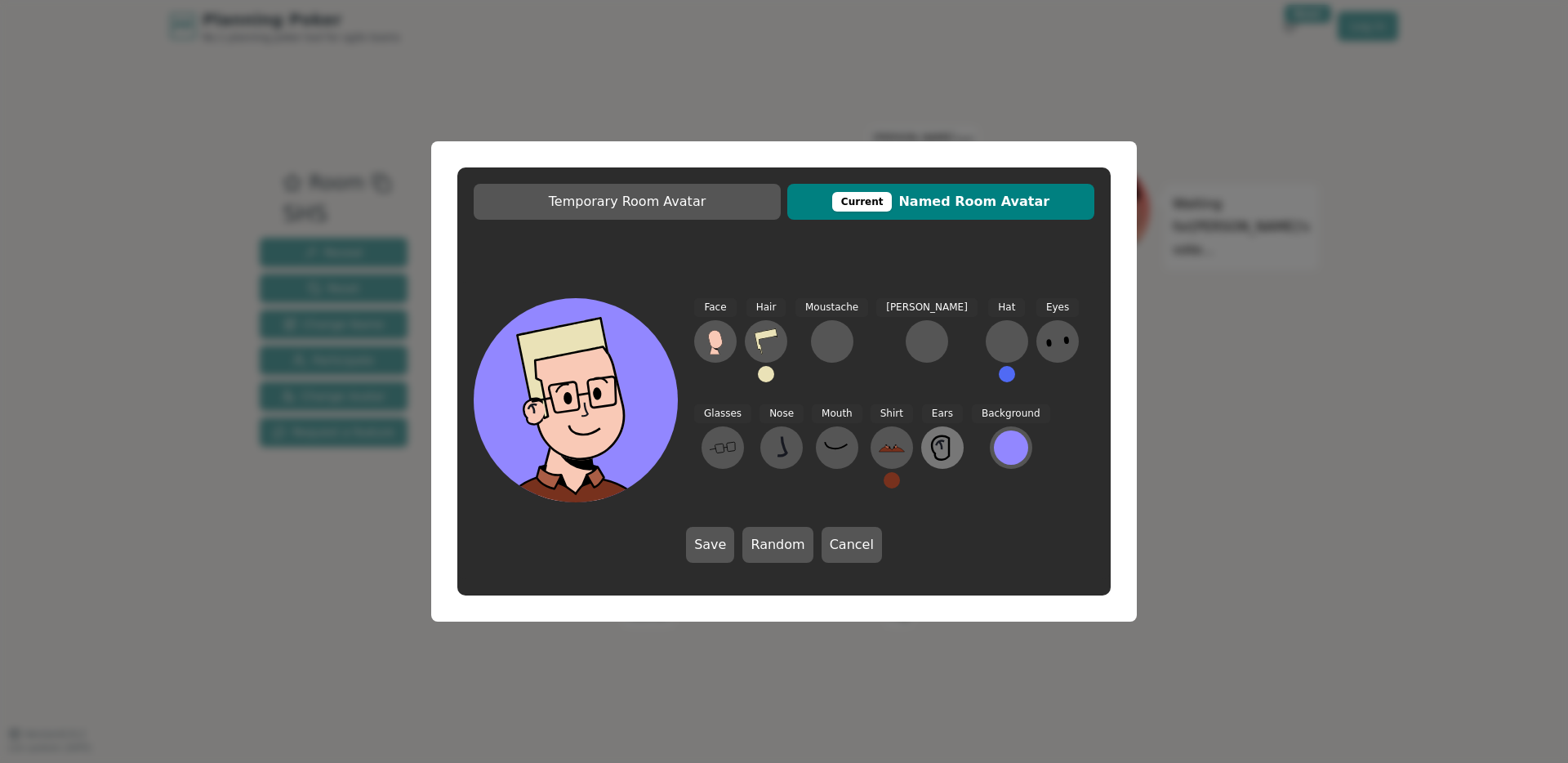
click at [930, 450] on icon at bounding box center [943, 448] width 26 height 26
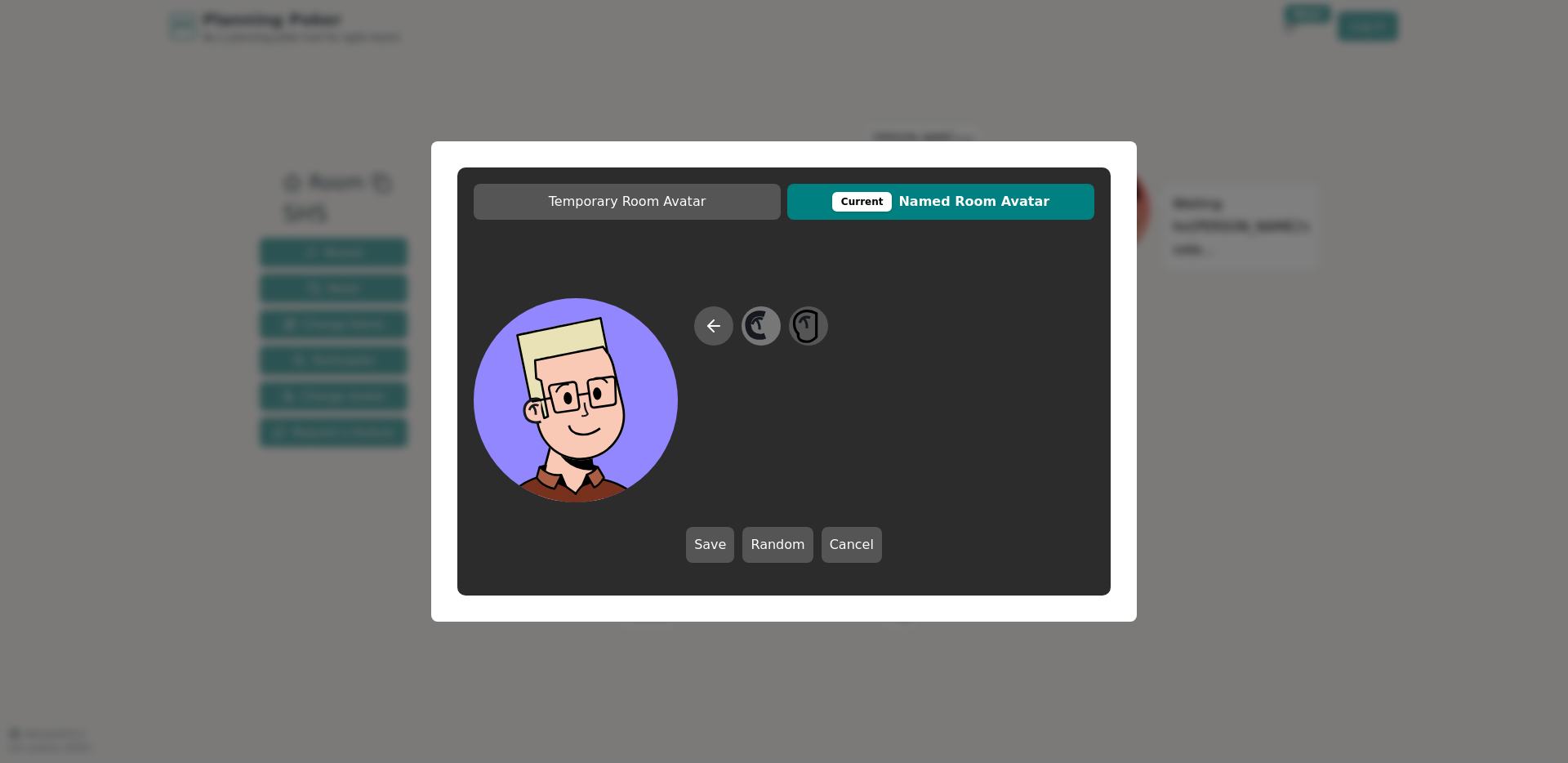
click at [770, 333] on icon at bounding box center [761, 327] width 32 height 37
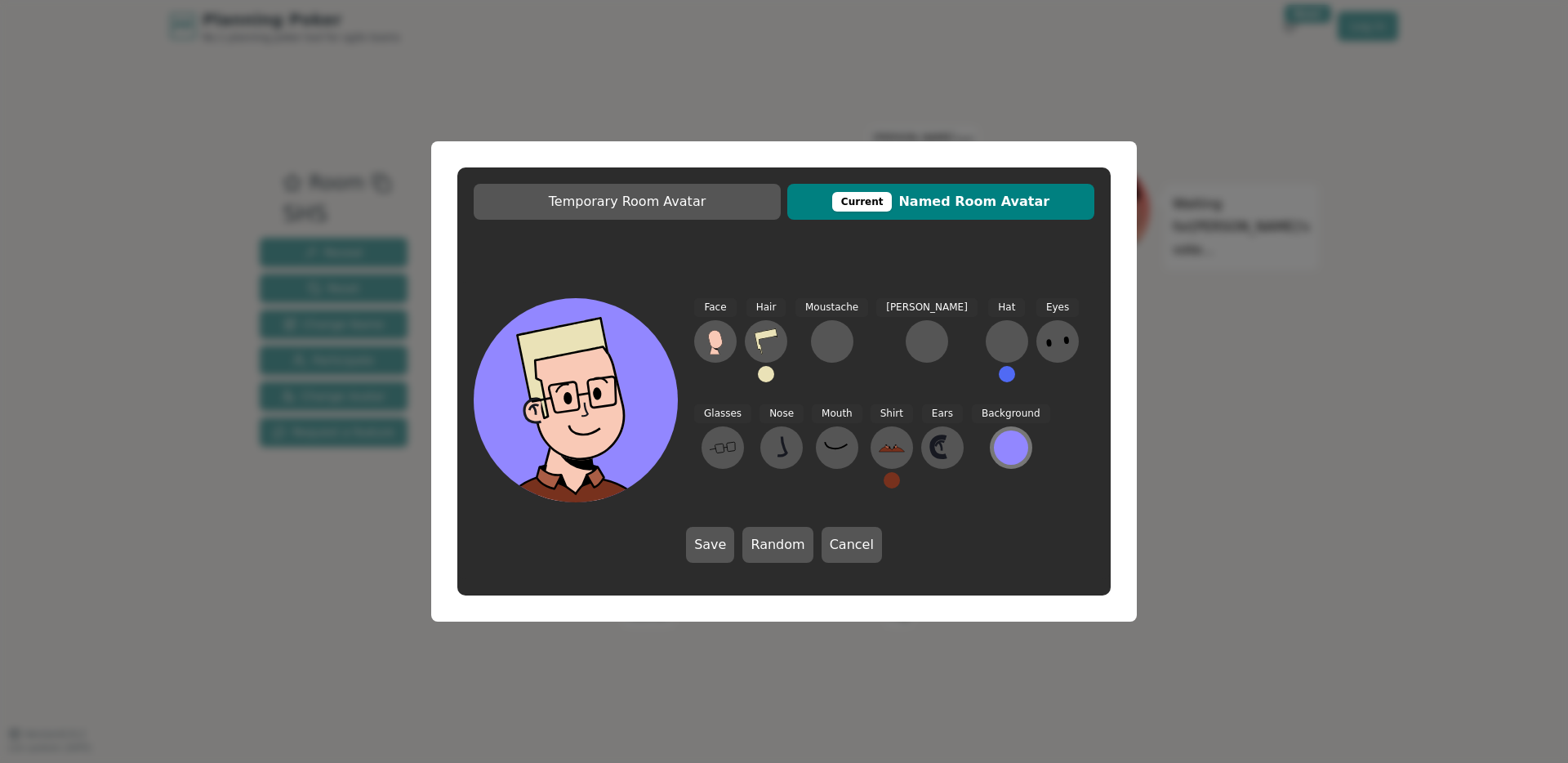
click at [994, 450] on div at bounding box center [1011, 447] width 34 height 34
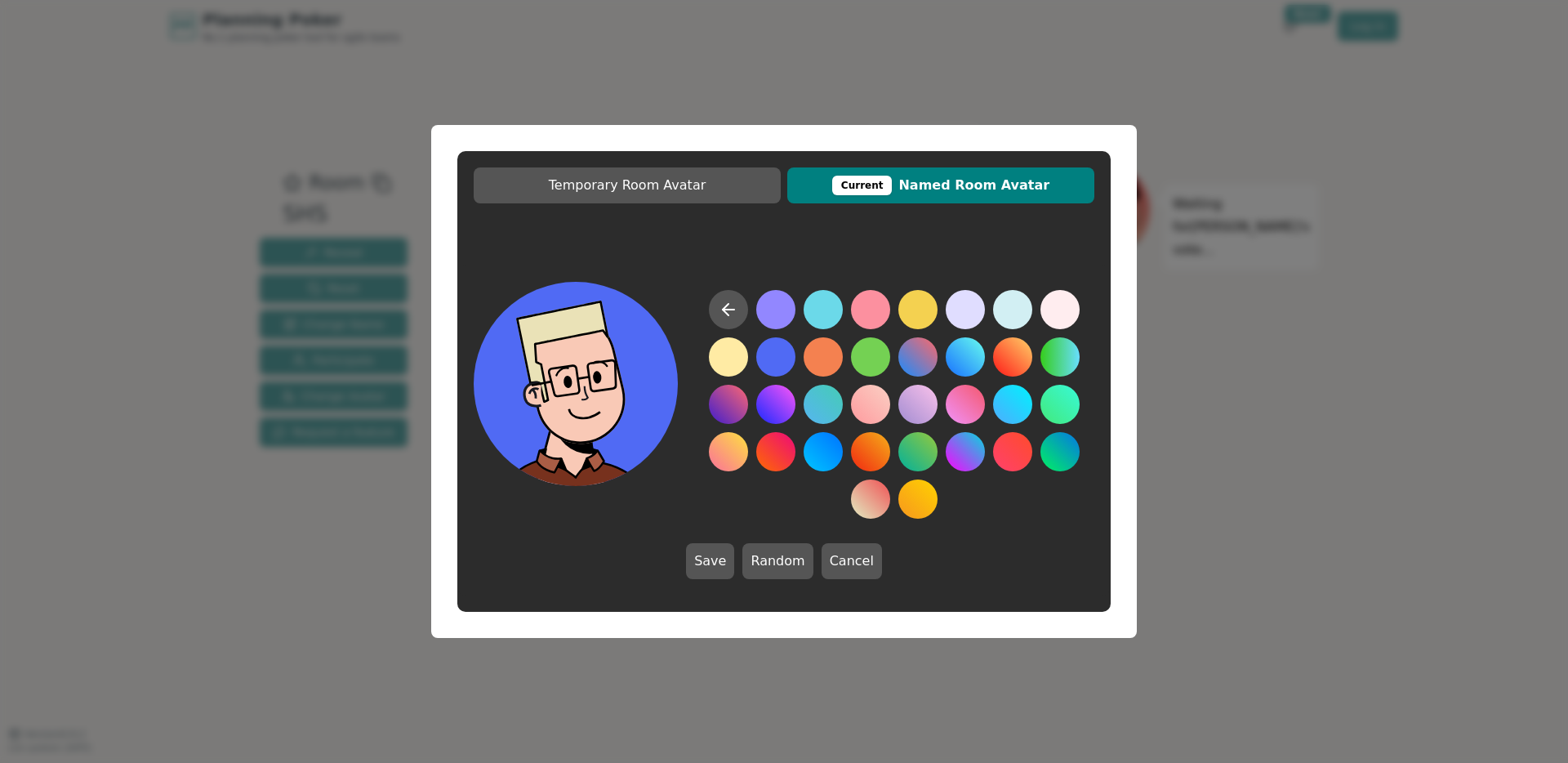
click at [778, 357] on button at bounding box center [776, 356] width 40 height 40
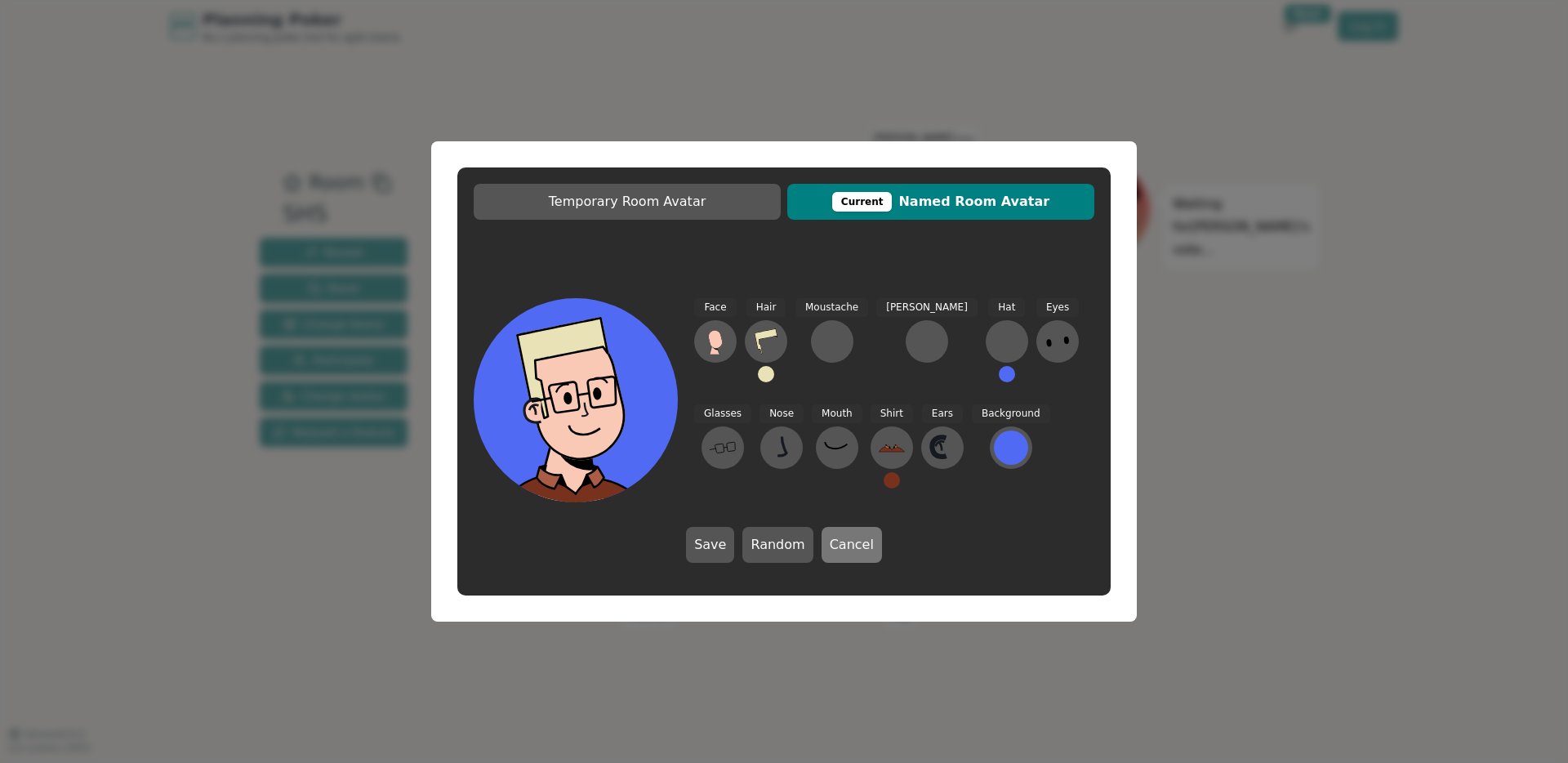
click at [852, 548] on button "Cancel" at bounding box center [852, 544] width 61 height 36
